Goal: Transaction & Acquisition: Purchase product/service

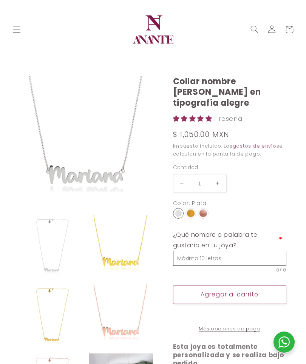
select select "{"isForProduct":true,"id":43652540760218,"title":"Plata","available":true,"pric…"
select select "{"isForProduct":false,"id":43653099258010,"title":"Plata","available":true,"pri…"
